Goal: Complete application form

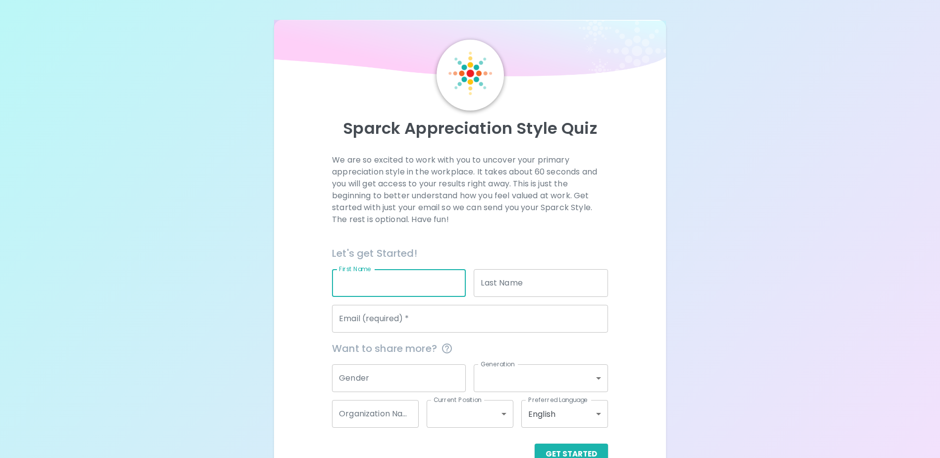
click at [391, 269] on input "First Name" at bounding box center [399, 283] width 134 height 28
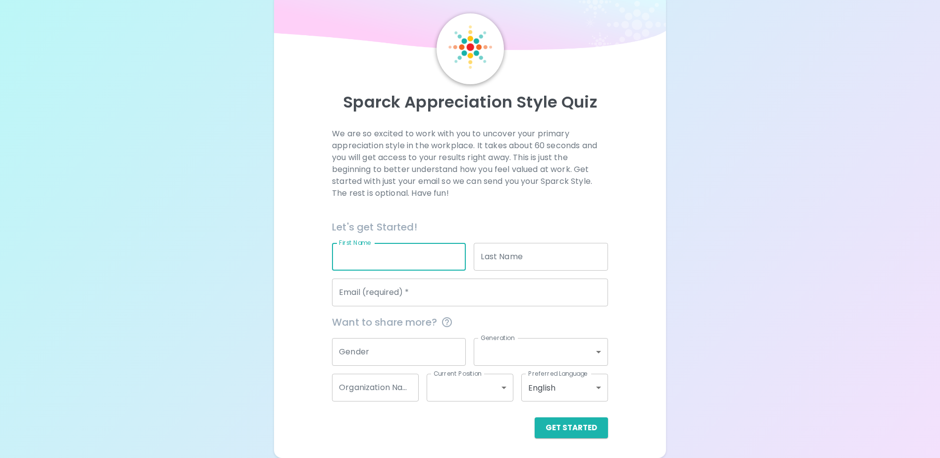
type input "[PERSON_NAME]"
type input "[EMAIL_ADDRESS][DOMAIN_NAME]"
type input "[DEMOGRAPHIC_DATA] Community Services"
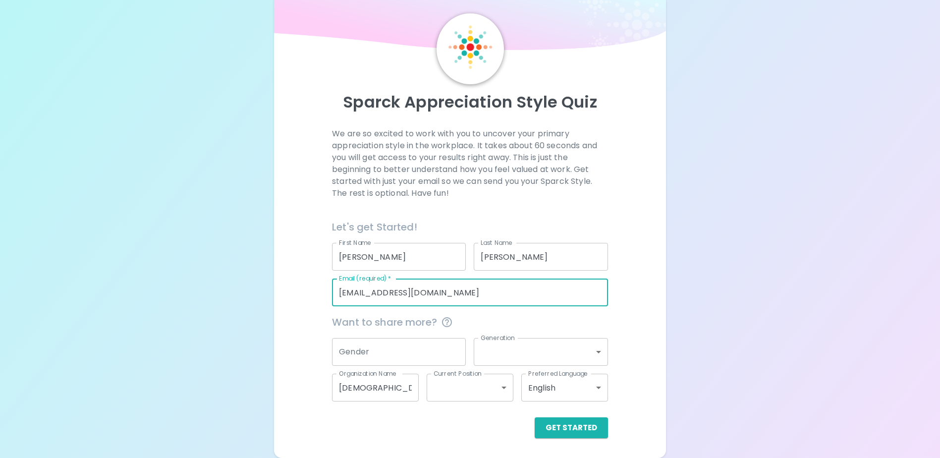
drag, startPoint x: 390, startPoint y: 292, endPoint x: 381, endPoint y: 294, distance: 9.0
click at [380, 294] on input "[EMAIL_ADDRESS][DOMAIN_NAME]" at bounding box center [470, 293] width 276 height 28
drag, startPoint x: 460, startPoint y: 294, endPoint x: 271, endPoint y: 293, distance: 188.4
click at [271, 293] on div "Sparck Appreciation Style Quiz We are so excited to work with you to uncover yo…" at bounding box center [470, 216] width 940 height 484
type input "[EMAIL_ADDRESS][DOMAIN_NAME]"
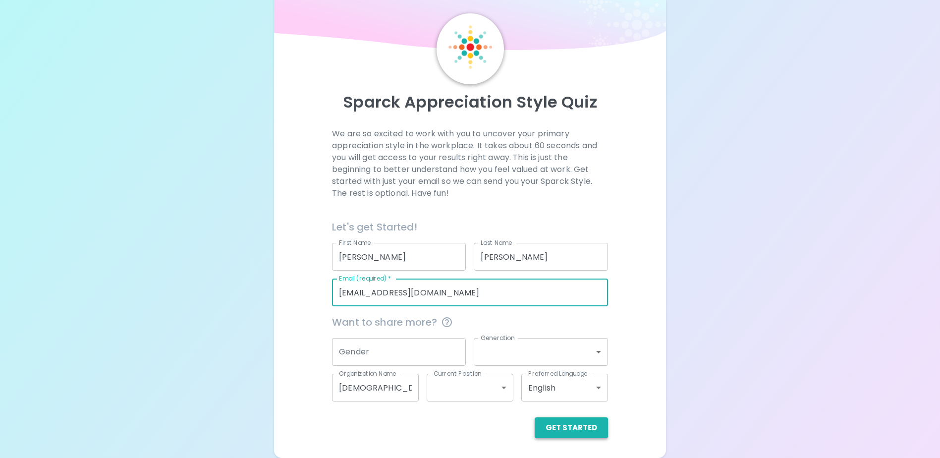
click at [564, 432] on button "Get Started" at bounding box center [571, 427] width 73 height 21
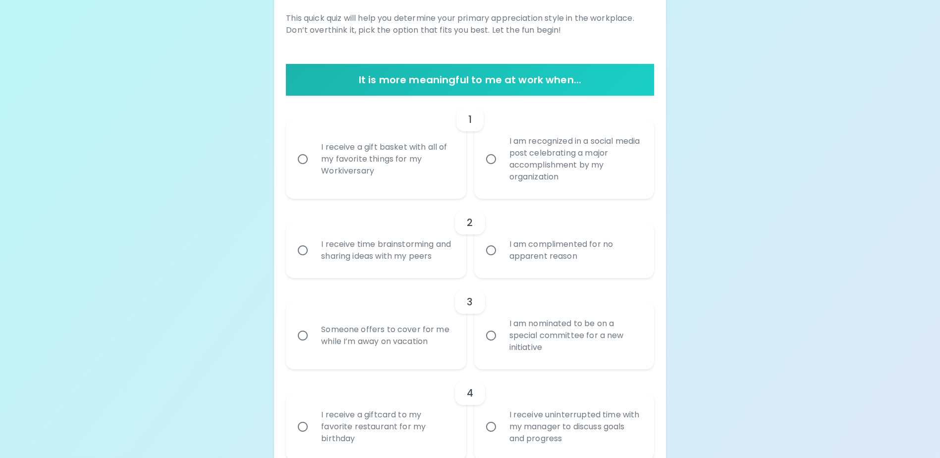
scroll to position [198, 0]
